Goal: Transaction & Acquisition: Obtain resource

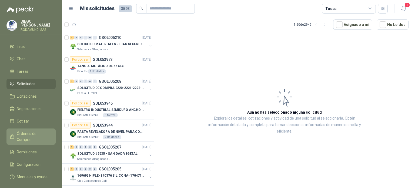
drag, startPoint x: 0, startPoint y: 0, endPoint x: 35, endPoint y: 130, distance: 135.0
click at [35, 130] on span "Órdenes de Compra" at bounding box center [34, 136] width 34 height 12
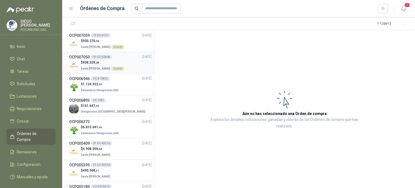
click at [99, 62] on span ",20" at bounding box center [97, 62] width 4 height 3
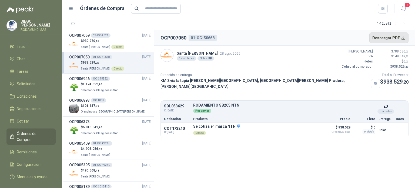
click at [395, 36] on button "Descargar PDF" at bounding box center [388, 37] width 39 height 11
click at [93, 45] on span "Santa [PERSON_NAME]" at bounding box center [95, 46] width 29 height 3
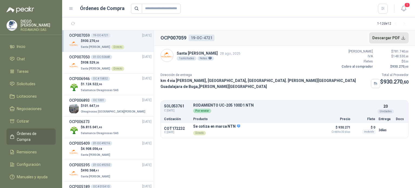
click at [381, 37] on button "Descargar PDF" at bounding box center [388, 37] width 39 height 11
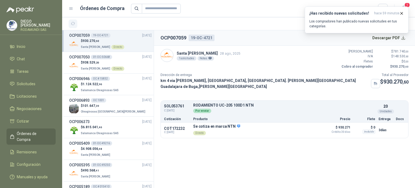
click at [73, 23] on icon "button" at bounding box center [73, 23] width 5 height 5
